Goal: Task Accomplishment & Management: Use online tool/utility

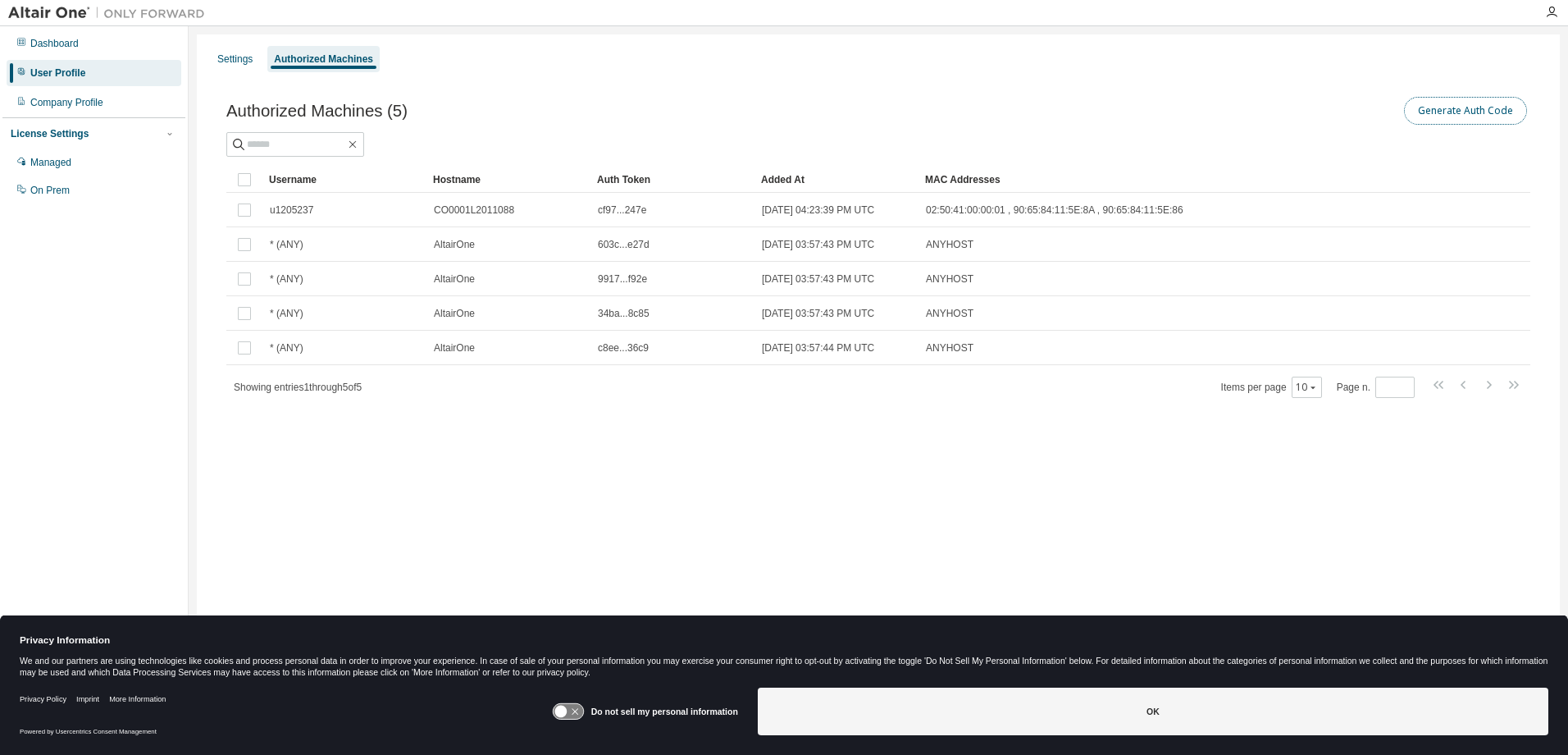
click at [1508, 100] on button "Generate Auth Code" at bounding box center [1466, 110] width 123 height 28
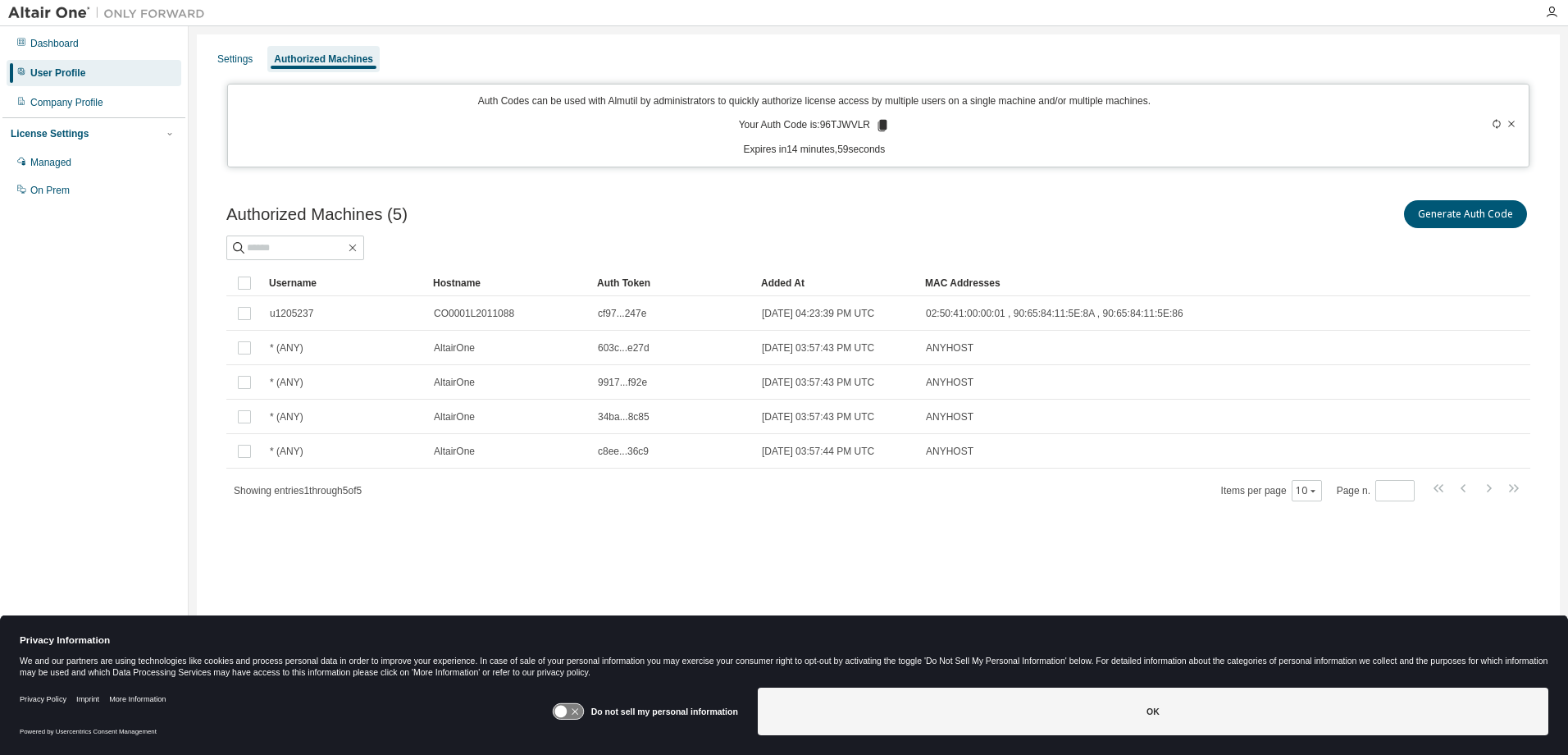
click at [884, 129] on icon at bounding box center [883, 125] width 9 height 12
drag, startPoint x: 884, startPoint y: 129, endPoint x: 837, endPoint y: 122, distance: 47.5
click at [837, 122] on p "Your Auth Code is: 96TJWVLR" at bounding box center [814, 125] width 151 height 14
click at [849, 162] on div "Auth Codes can be used with Almutil by administrators to quickly authorize lice…" at bounding box center [879, 125] width 1304 height 83
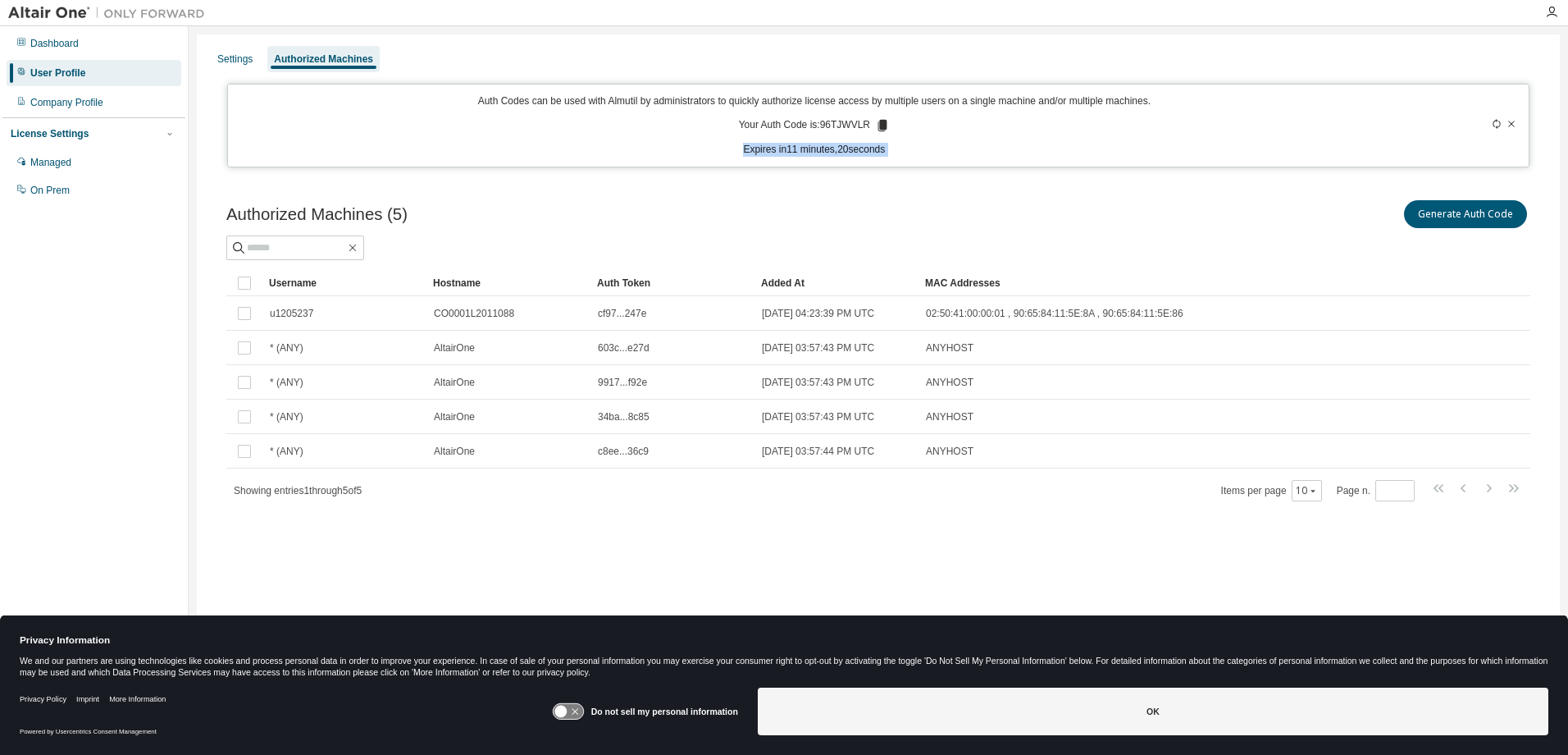
click at [849, 162] on div "Auth Codes can be used with Almutil by administrators to quickly authorize lice…" at bounding box center [879, 125] width 1304 height 83
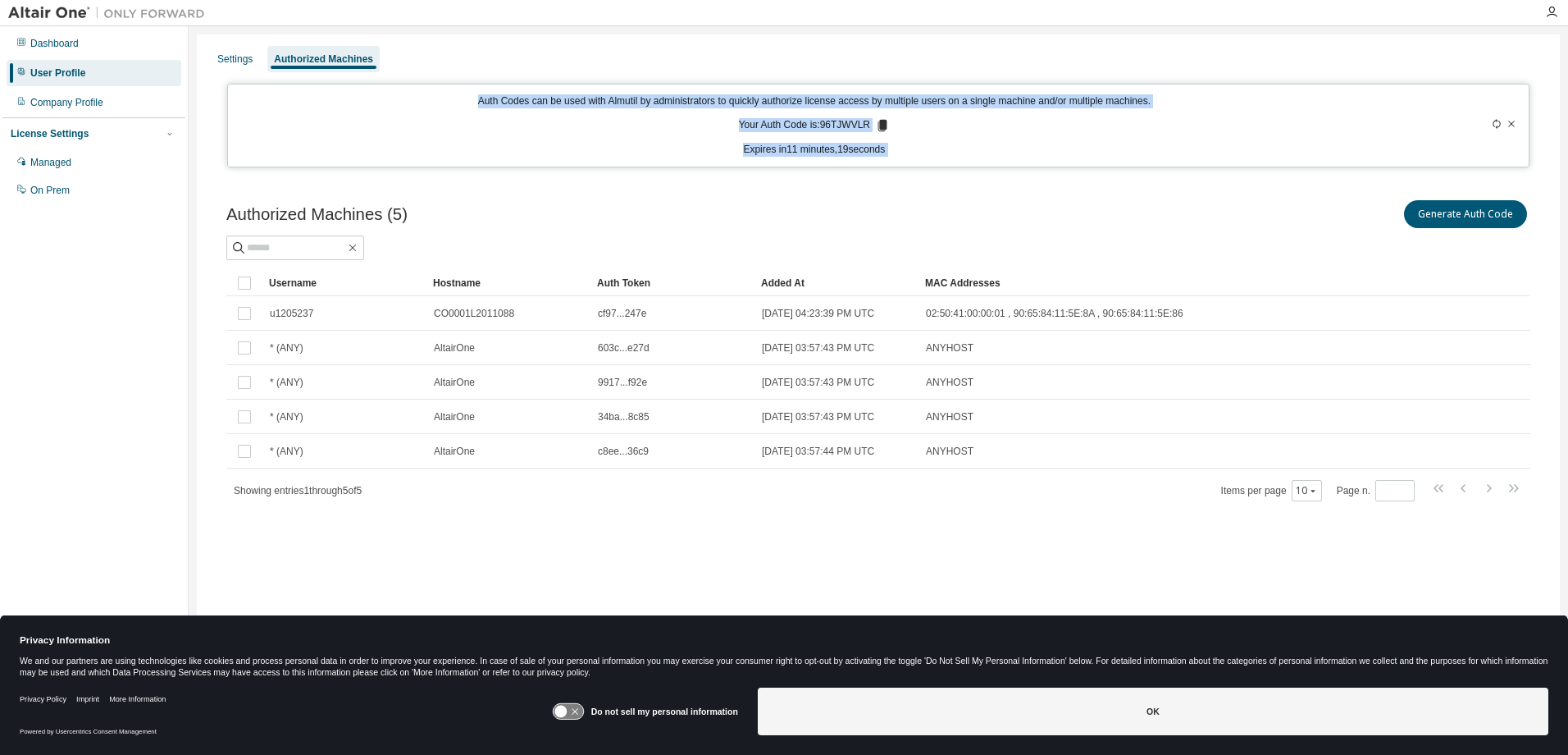
drag, startPoint x: 849, startPoint y: 162, endPoint x: 691, endPoint y: 93, distance: 172.4
click at [691, 93] on div "Auth Codes can be used with Almutil by administrators to quickly authorize lice…" at bounding box center [879, 125] width 1304 height 83
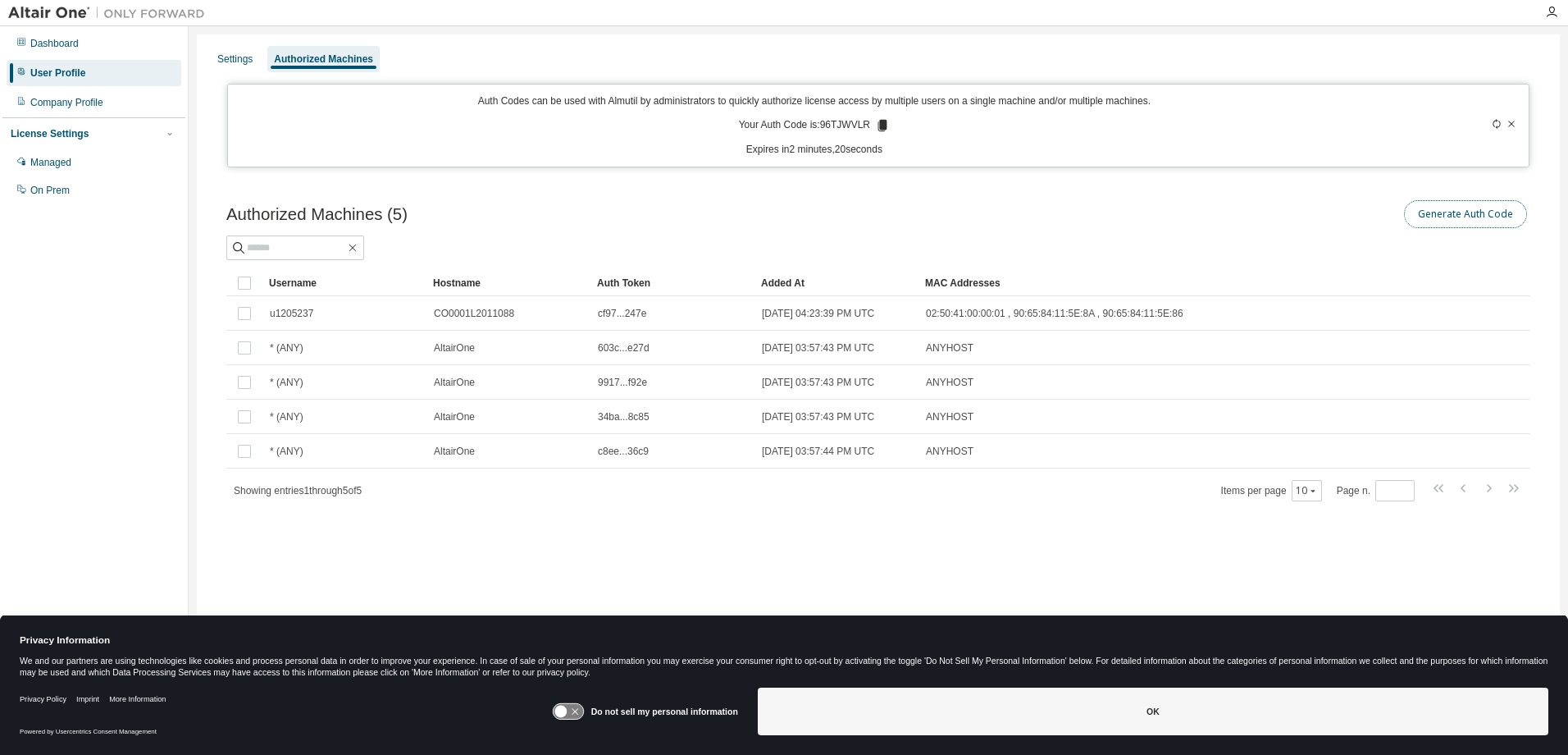
click at [1488, 220] on button "Generate Auth Code" at bounding box center [1466, 214] width 123 height 28
click at [1445, 211] on button "Generate Auth Code" at bounding box center [1466, 214] width 123 height 28
click at [1505, 119] on div at bounding box center [1455, 125] width 128 height 62
click at [1496, 123] on icon at bounding box center [1496, 123] width 10 height 10
click at [1512, 127] on icon at bounding box center [1511, 123] width 10 height 10
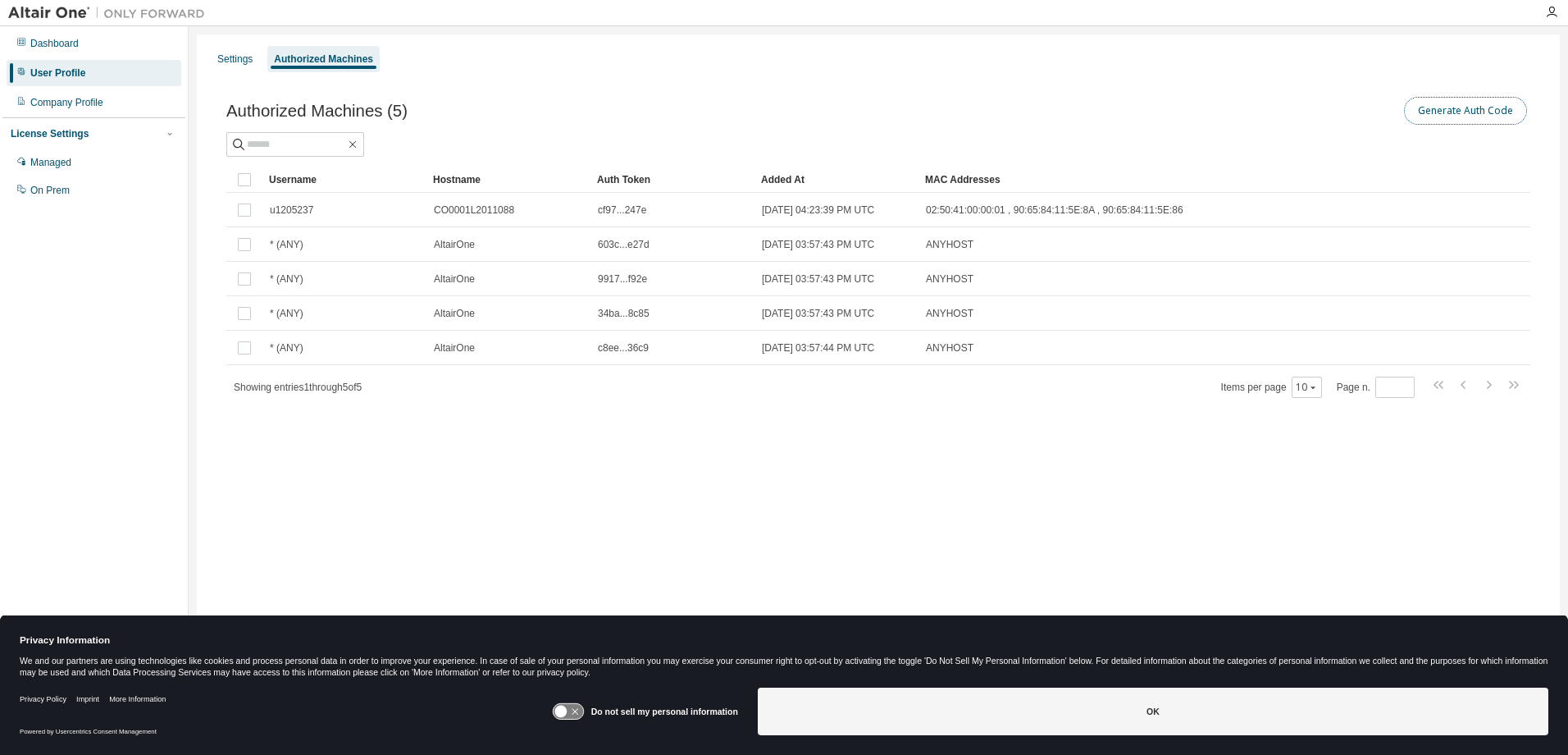
click at [1452, 115] on button "Generate Auth Code" at bounding box center [1466, 110] width 123 height 28
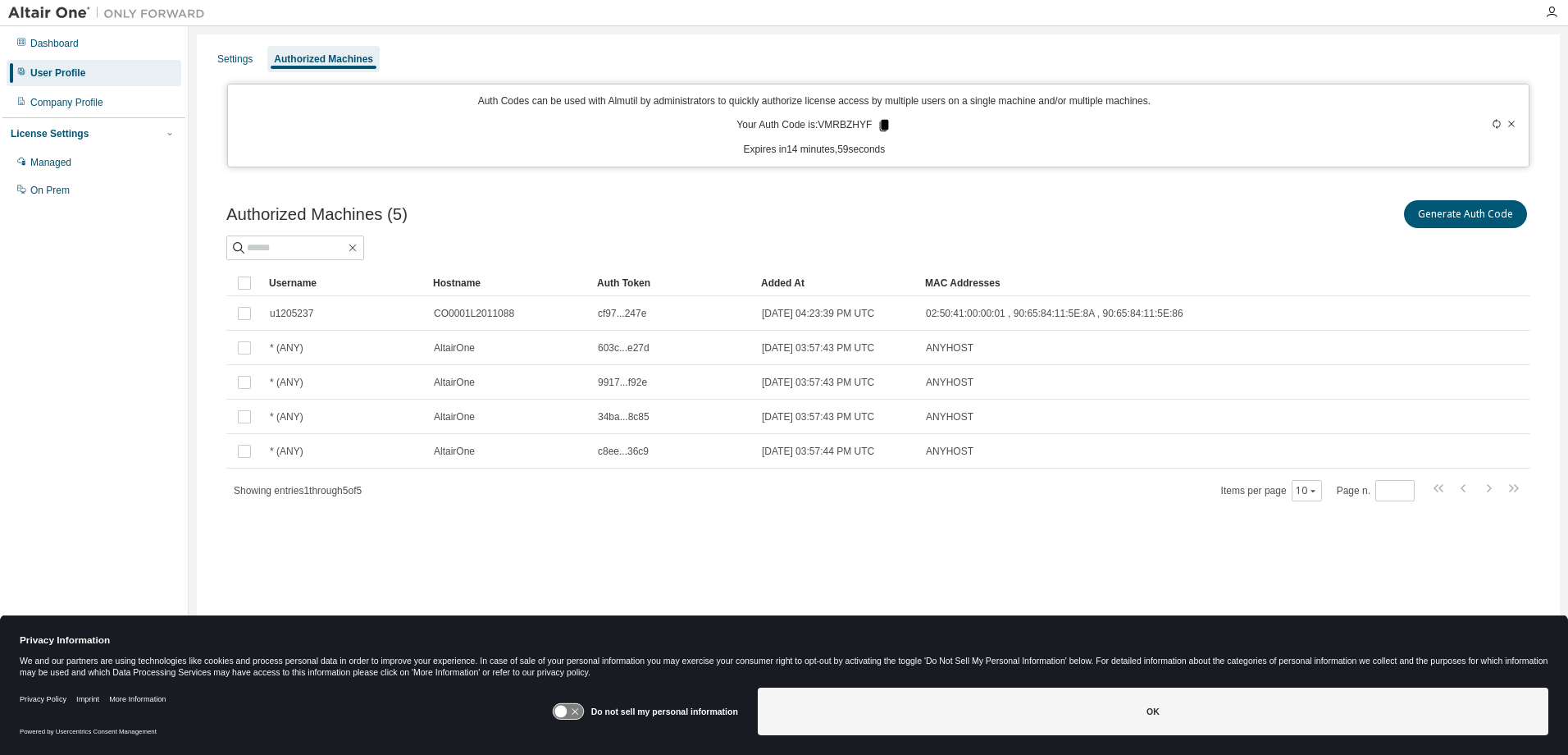
click at [877, 123] on icon at bounding box center [884, 125] width 14 height 14
click at [1456, 219] on button "Generate Auth Code" at bounding box center [1466, 214] width 123 height 28
click at [1515, 125] on icon at bounding box center [1511, 123] width 10 height 10
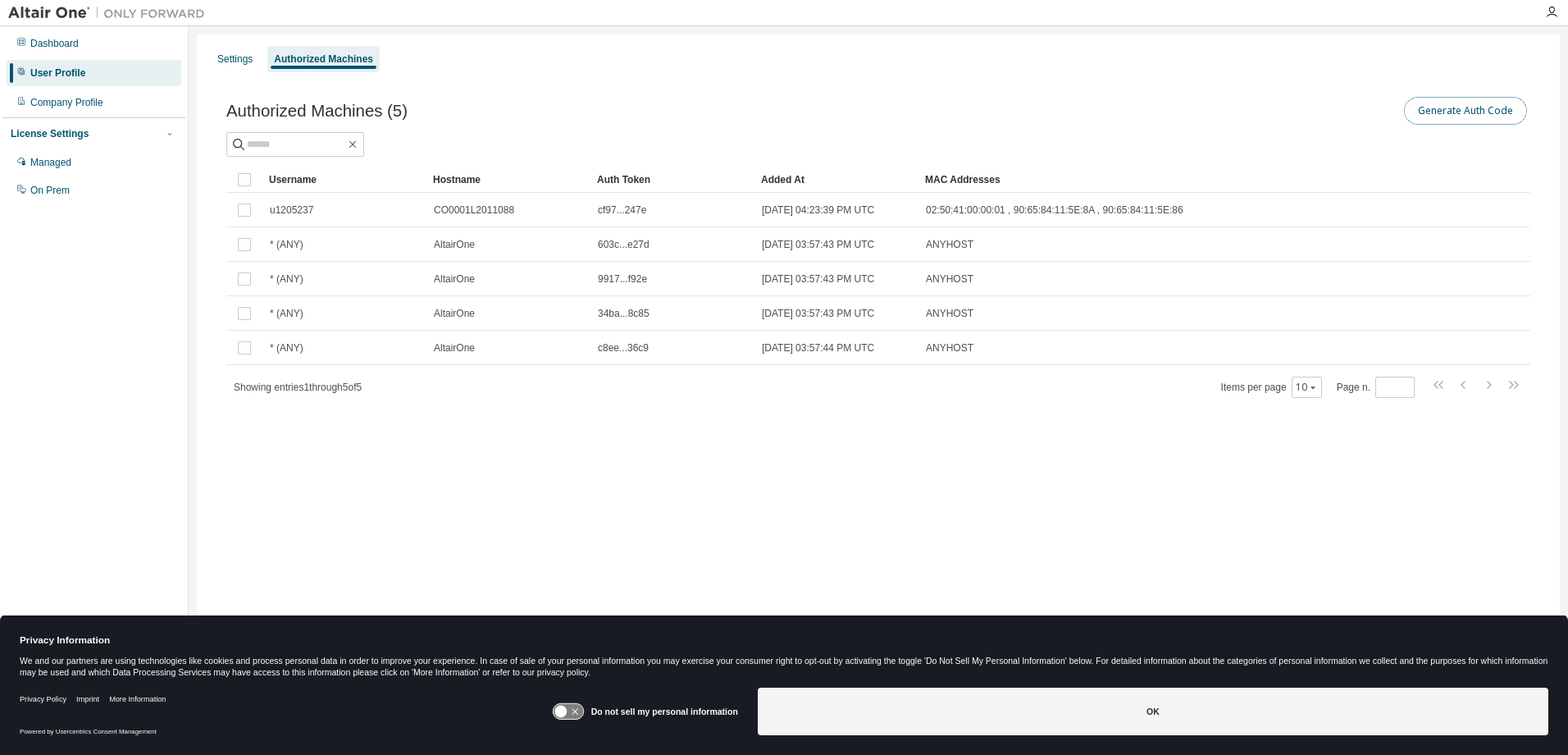
click at [1471, 99] on button "Generate Auth Code" at bounding box center [1466, 110] width 123 height 28
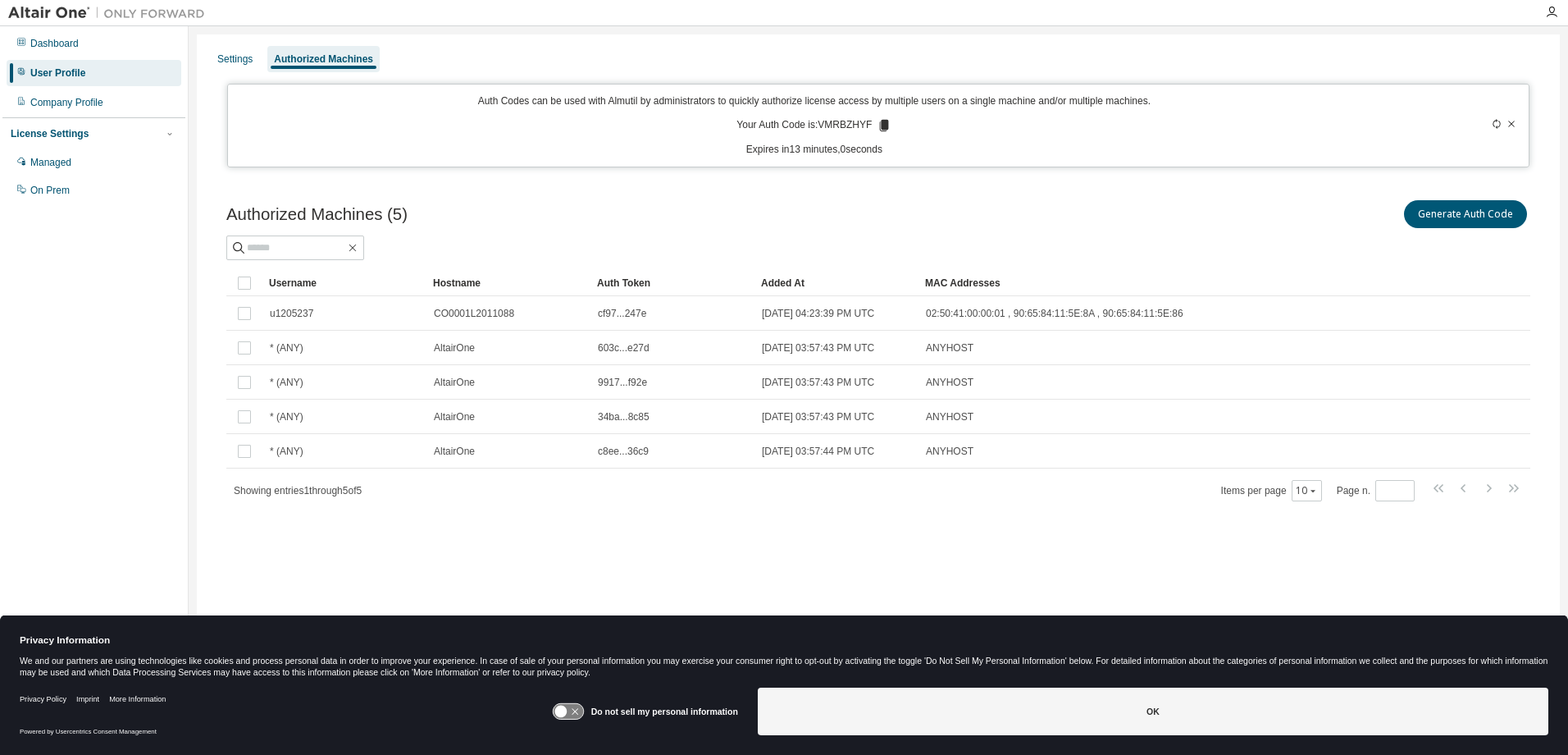
click at [1477, 232] on div "Generate Auth Code" at bounding box center [1204, 214] width 652 height 34
click at [1475, 222] on button "Generate Auth Code" at bounding box center [1466, 214] width 123 height 28
click at [1520, 119] on div "Auth Codes can be used with Almutil by administrators to quickly authorize lice…" at bounding box center [879, 125] width 1304 height 83
click at [1519, 119] on div at bounding box center [1455, 125] width 128 height 62
click at [1513, 125] on icon at bounding box center [1512, 123] width 6 height 5
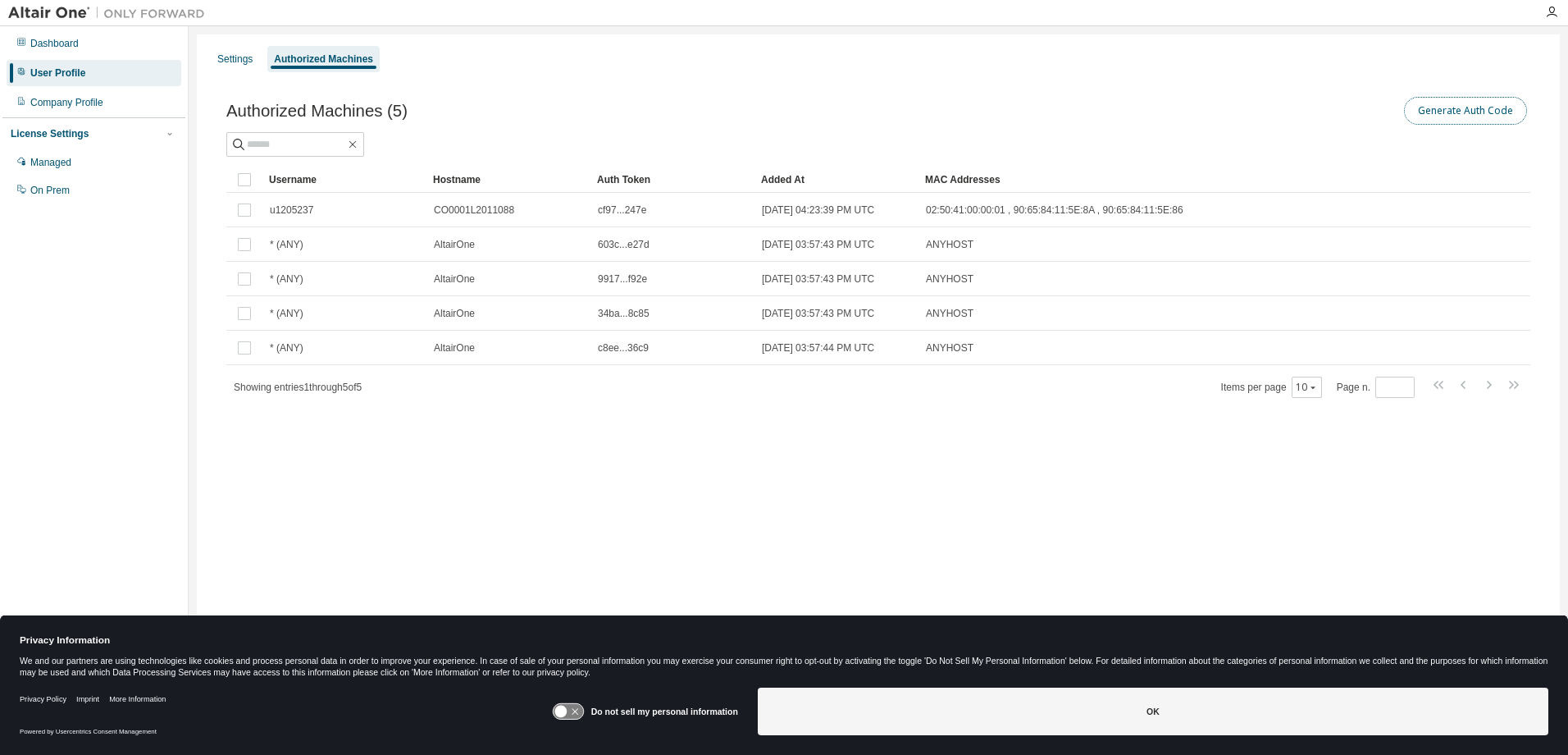
click at [1468, 112] on button "Generate Auth Code" at bounding box center [1466, 110] width 123 height 28
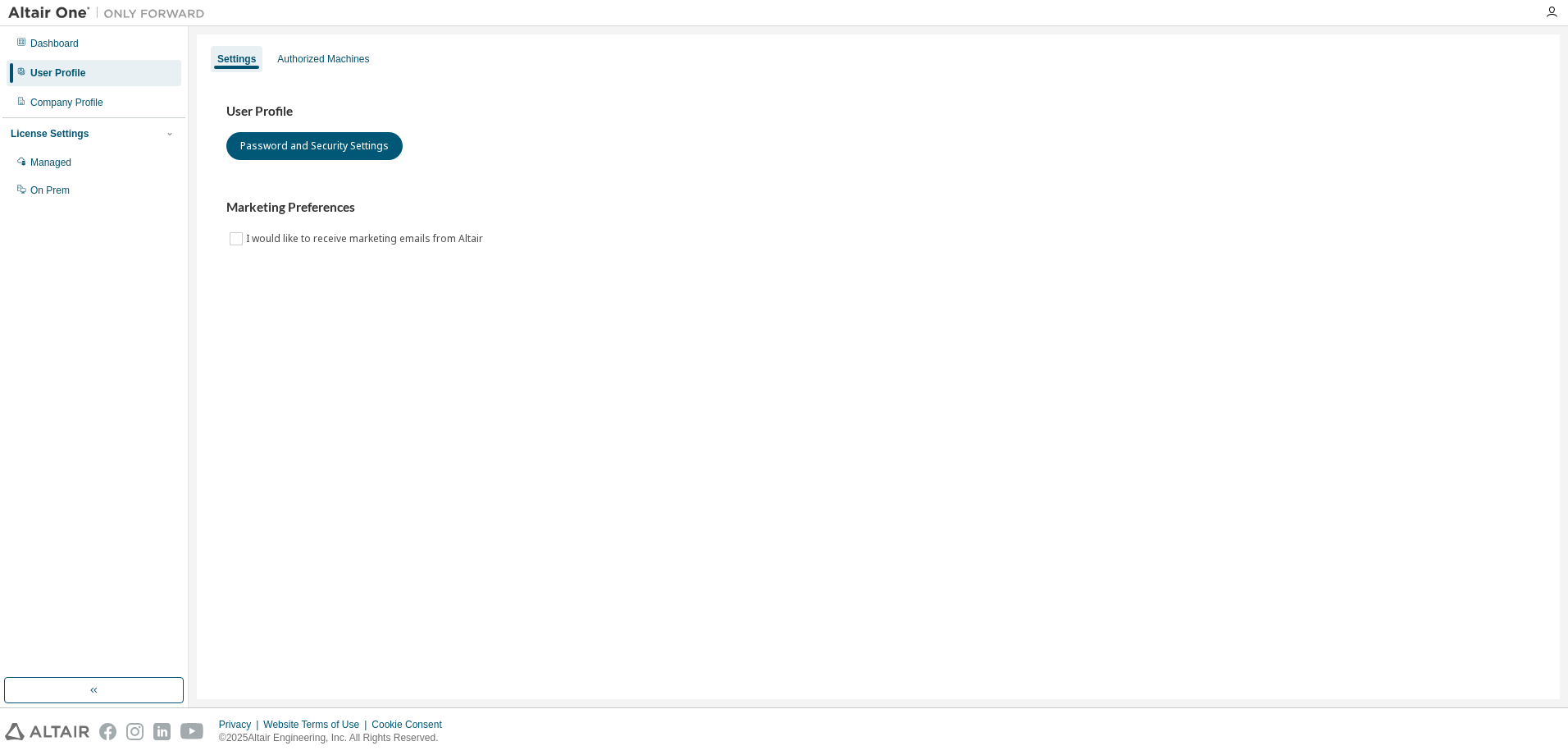
click at [106, 75] on div "User Profile" at bounding box center [93, 72] width 175 height 26
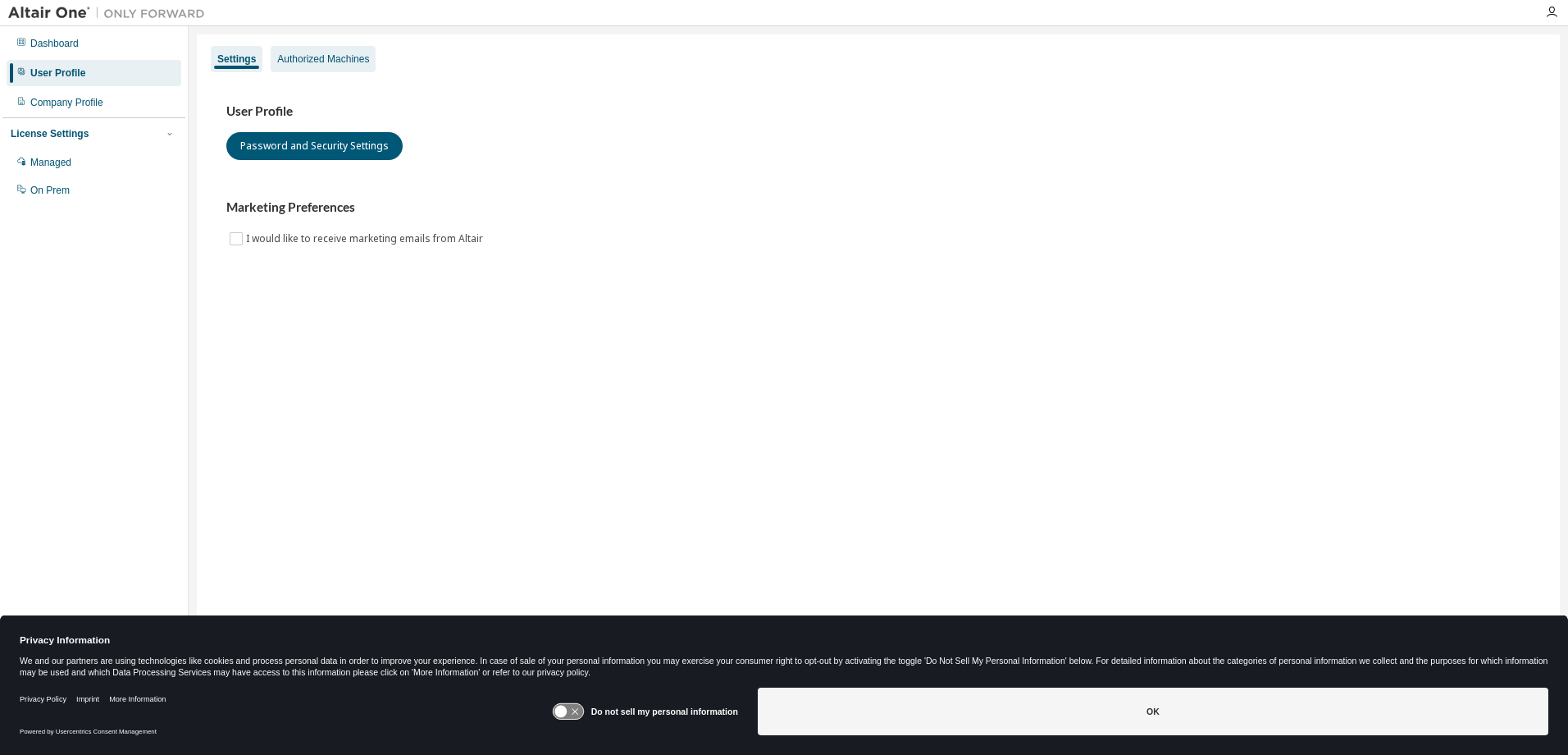
click at [345, 50] on div "Authorized Machines" at bounding box center [323, 59] width 105 height 26
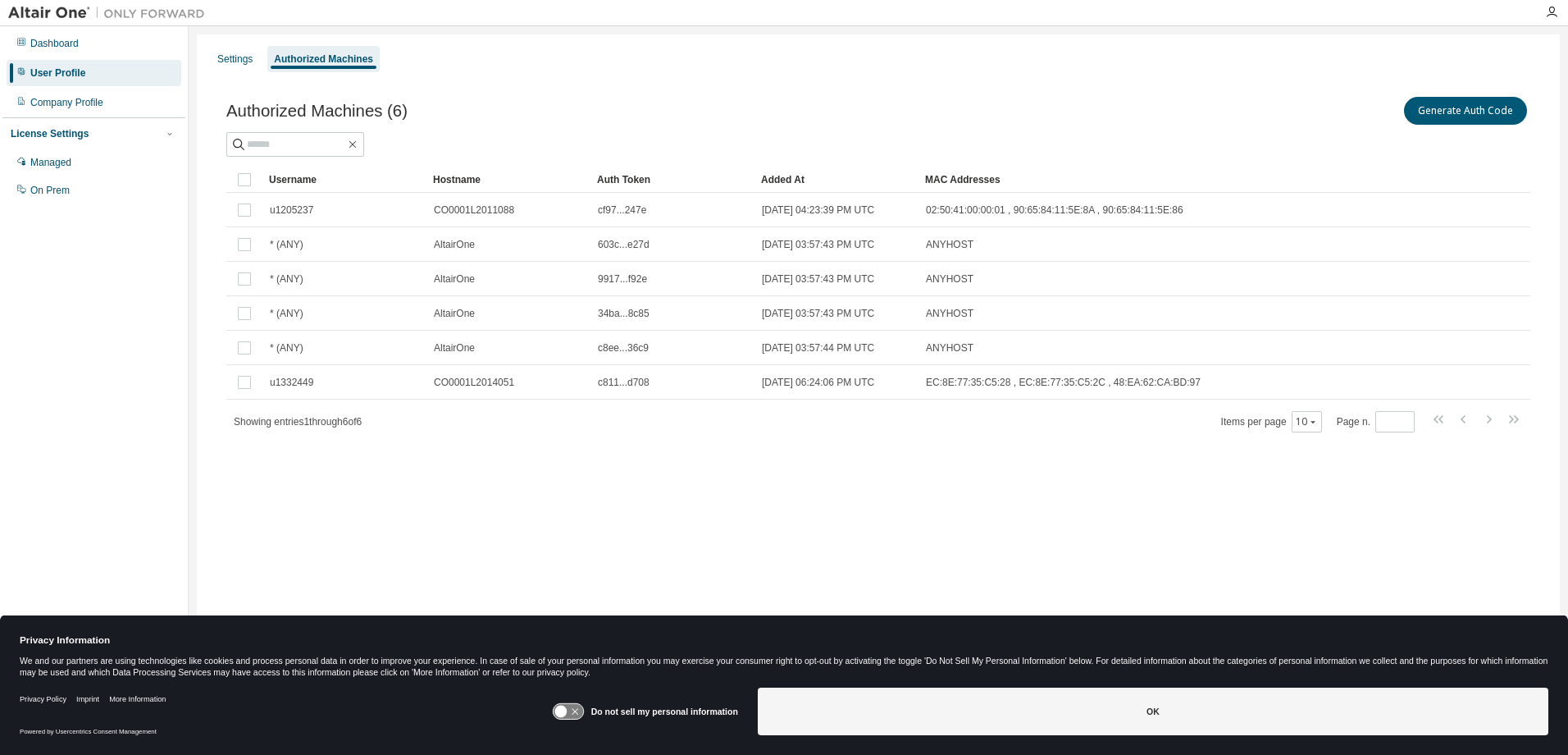
click at [1485, 126] on div "Generate Auth Code" at bounding box center [1204, 110] width 652 height 34
click at [1476, 101] on button "Generate Auth Code" at bounding box center [1466, 110] width 123 height 28
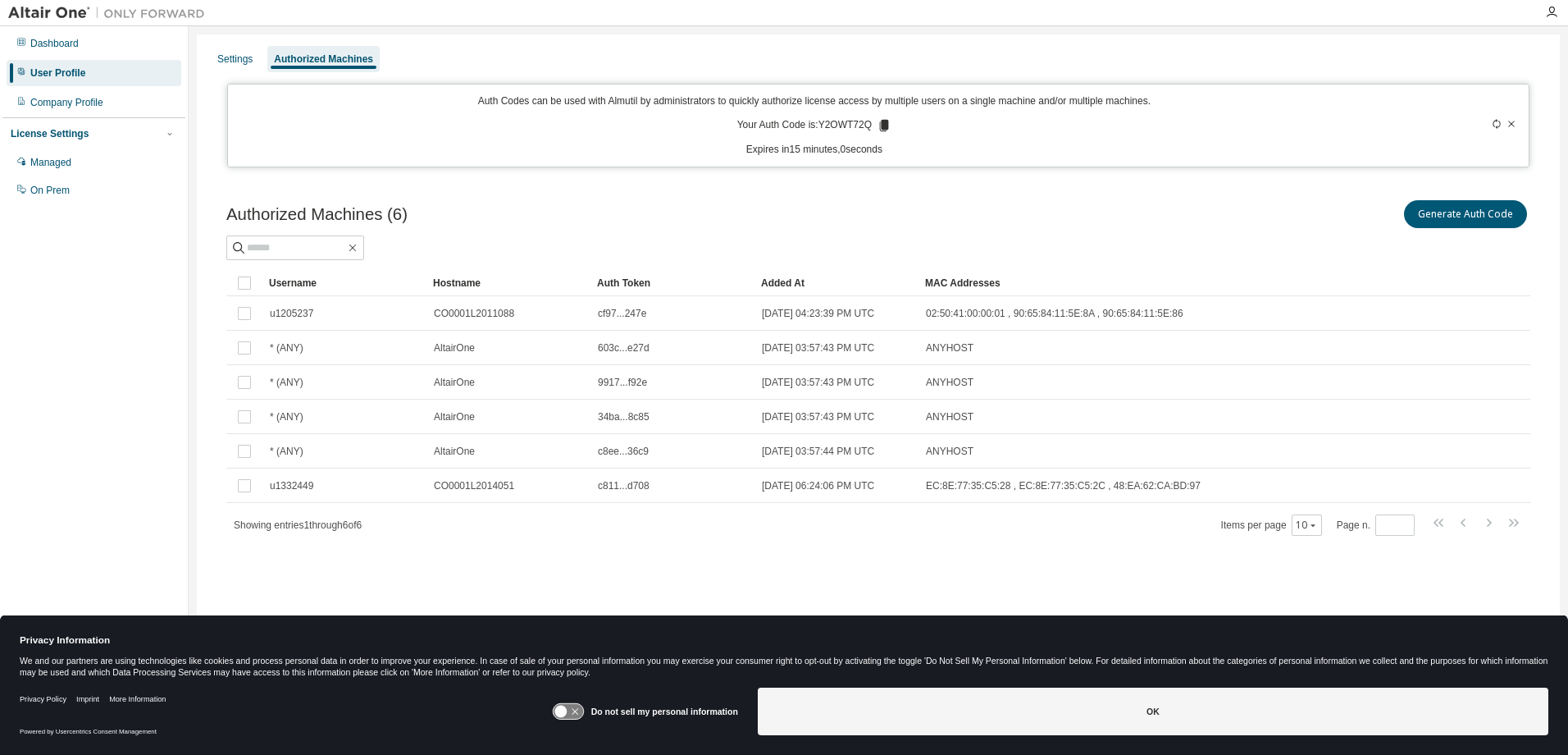
click at [874, 134] on div "Auth Codes can be used with Almutil by administrators to quickly authorize lice…" at bounding box center [815, 125] width 1154 height 62
click at [879, 133] on icon at bounding box center [884, 125] width 14 height 14
click at [100, 62] on div "User Profile" at bounding box center [93, 72] width 175 height 26
click at [99, 66] on div "User Profile" at bounding box center [93, 72] width 175 height 26
click at [97, 103] on div "Company Profile" at bounding box center [67, 102] width 73 height 13
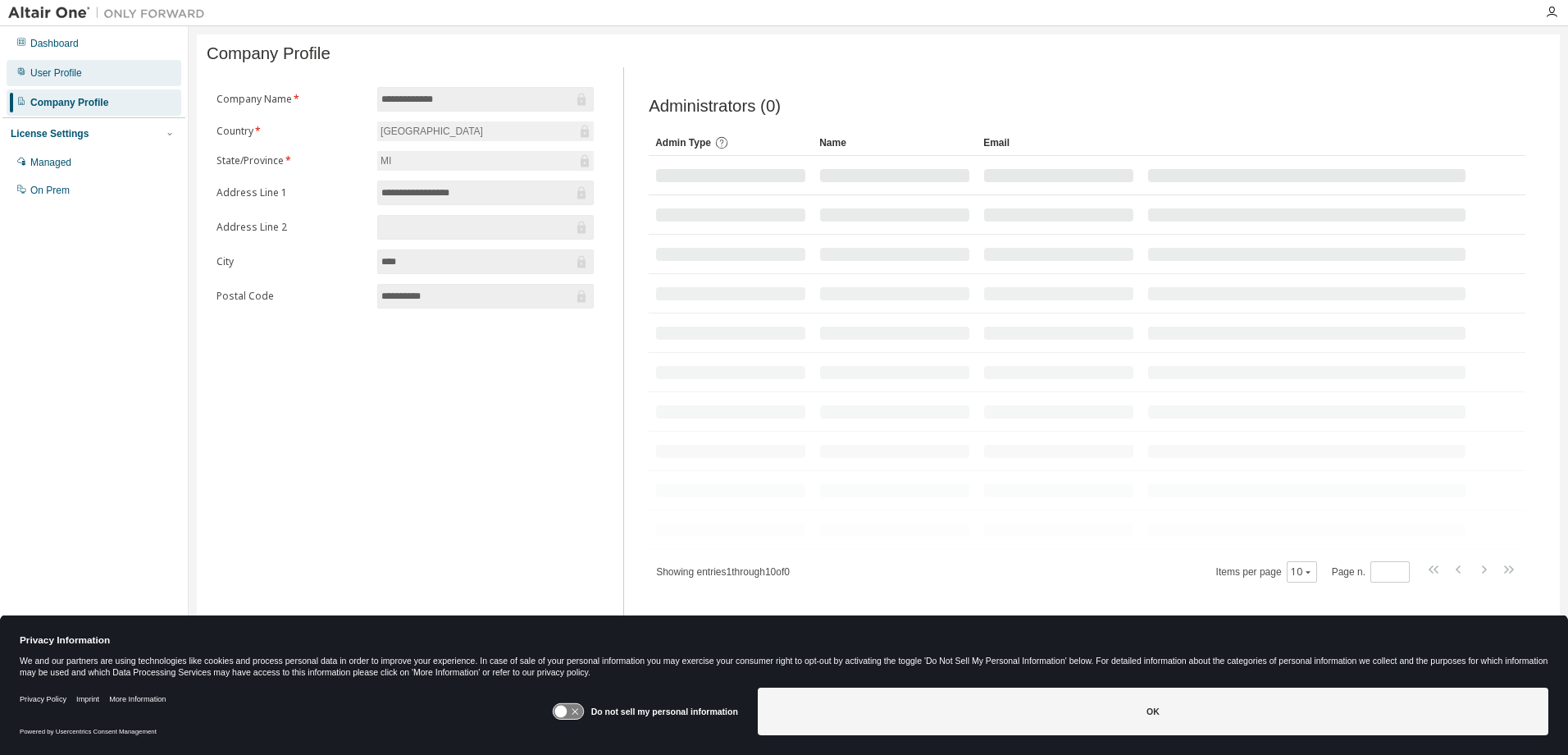
click at [86, 76] on div "User Profile" at bounding box center [93, 72] width 175 height 26
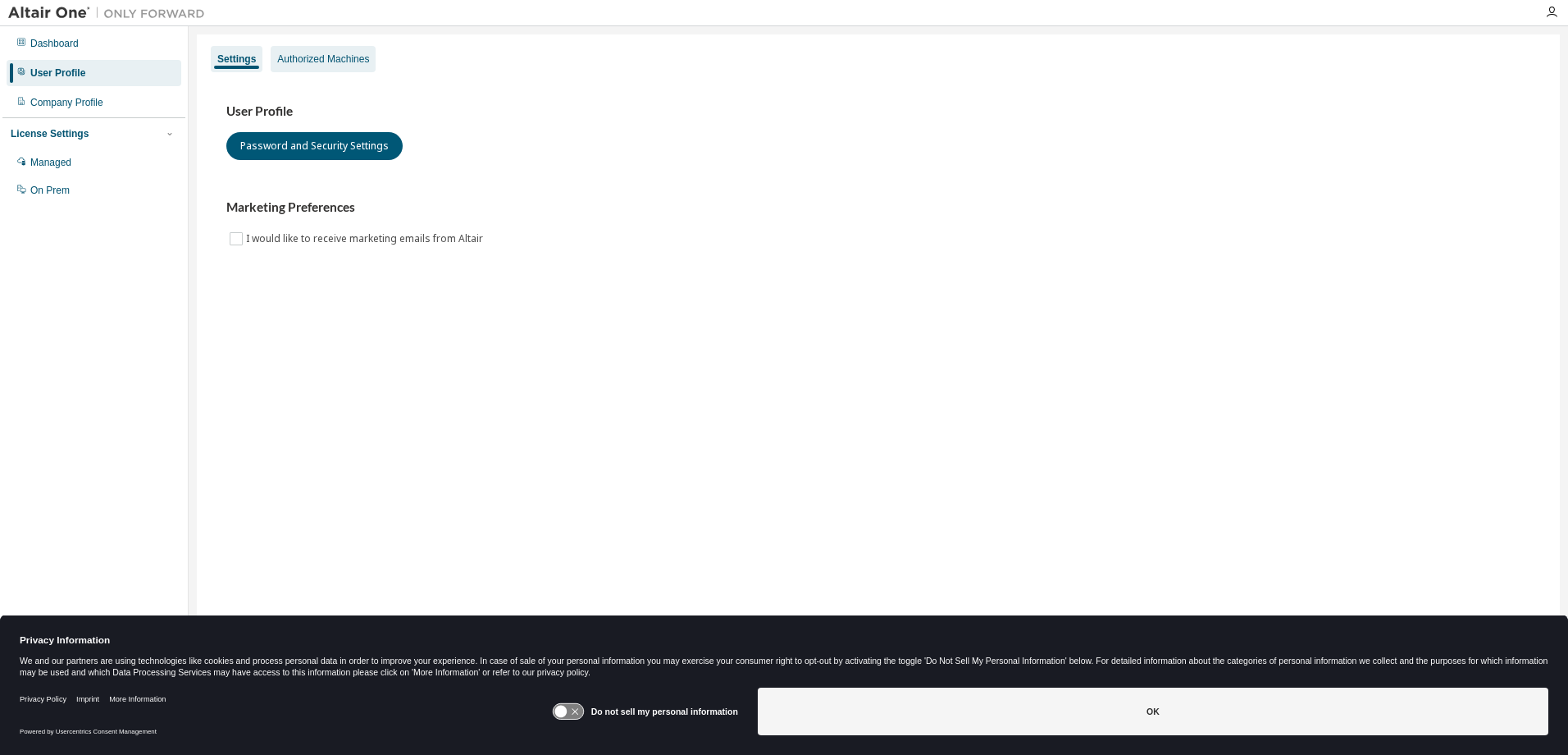
click at [354, 62] on div "Authorized Machines" at bounding box center [322, 59] width 91 height 13
